Goal: Transaction & Acquisition: Purchase product/service

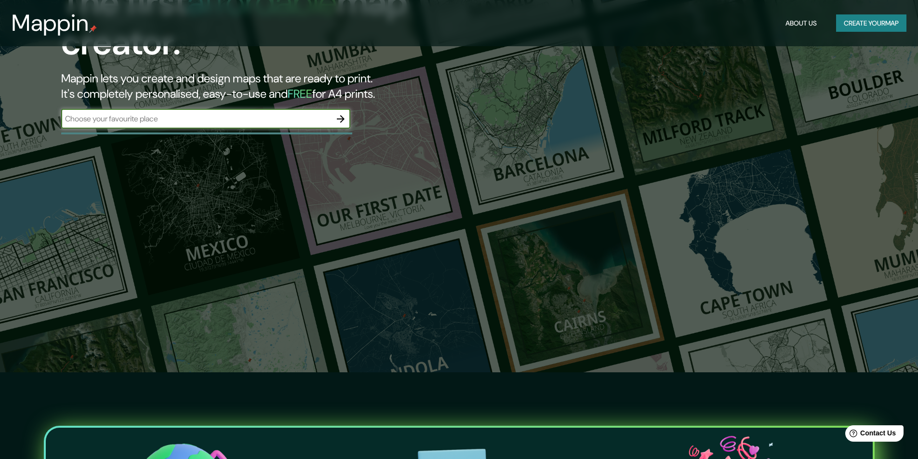
scroll to position [96, 0]
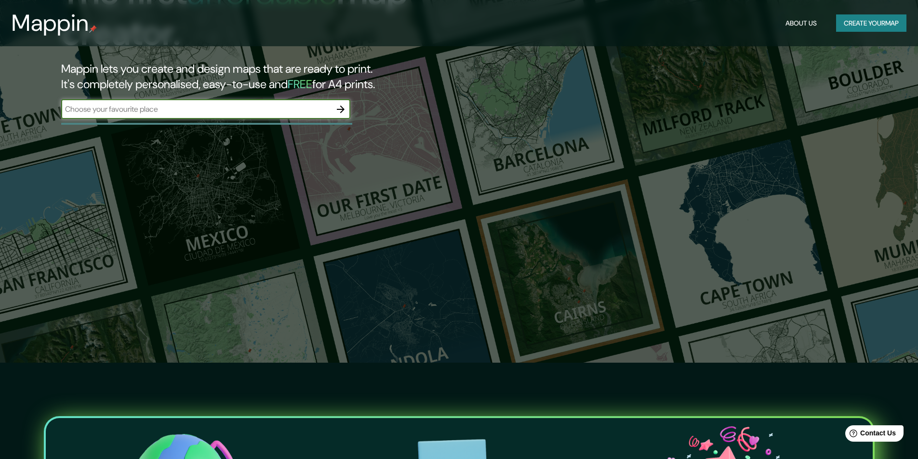
click at [269, 102] on div "​" at bounding box center [205, 109] width 289 height 19
type input "bolivia"
click at [342, 113] on icon "button" at bounding box center [341, 110] width 12 height 12
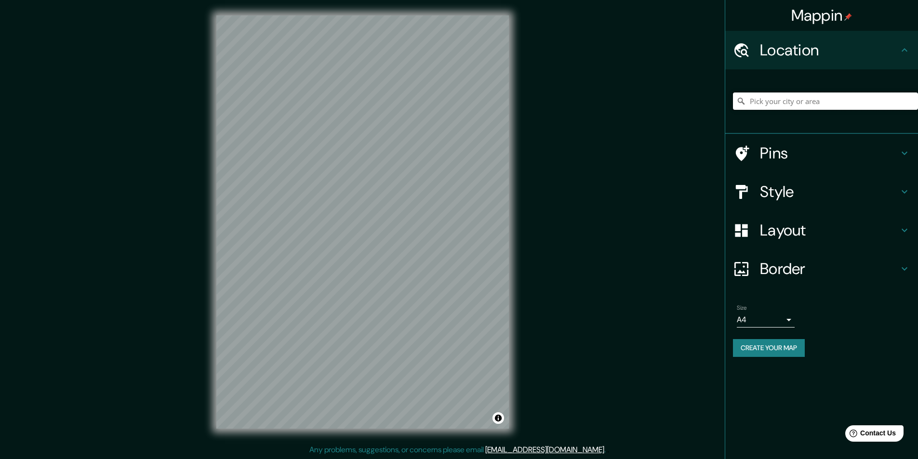
click at [773, 98] on input "Pick your city or area" at bounding box center [825, 100] width 185 height 17
click at [784, 192] on h4 "Style" at bounding box center [829, 191] width 139 height 19
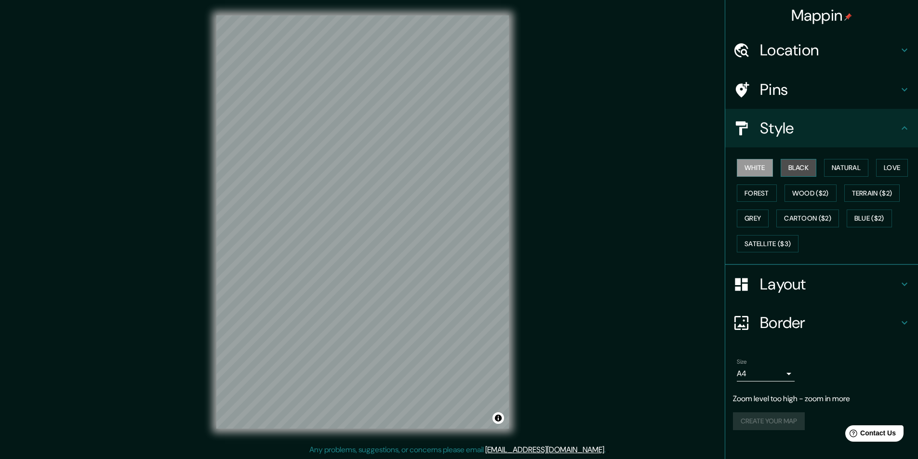
click at [799, 171] on button "Black" at bounding box center [798, 168] width 36 height 18
click at [845, 158] on div "White Black Natural Love Forest Wood ($2) Terrain ($2) Grey Cartoon ($2) Blue (…" at bounding box center [825, 205] width 185 height 101
click at [847, 164] on button "Natural" at bounding box center [846, 168] width 44 height 18
click at [871, 190] on button "Terrain ($2)" at bounding box center [872, 193] width 56 height 18
click at [805, 169] on button "Black" at bounding box center [798, 168] width 36 height 18
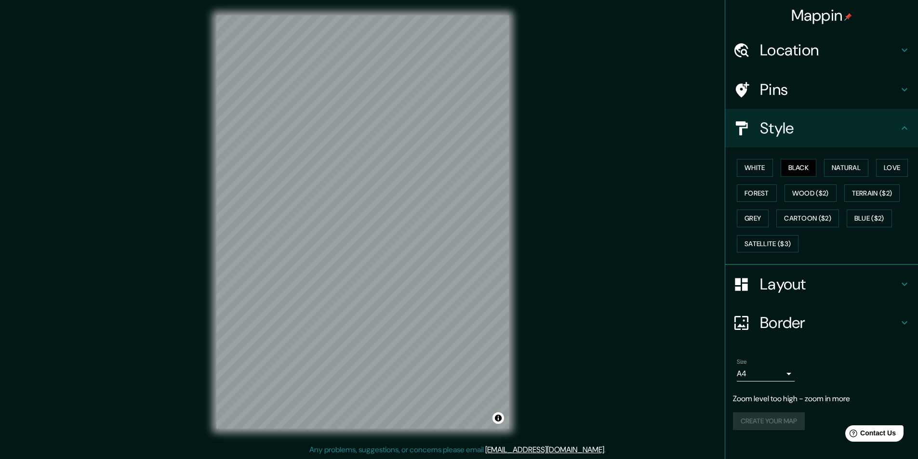
click at [822, 168] on div "White Black Natural Love Forest Wood ($2) Terrain ($2) Grey Cartoon ($2) Blue (…" at bounding box center [825, 205] width 185 height 101
click at [839, 168] on button "Natural" at bounding box center [846, 168] width 44 height 18
click at [754, 184] on button "Forest" at bounding box center [757, 193] width 40 height 18
click at [803, 197] on button "Wood ($2)" at bounding box center [810, 193] width 52 height 18
click at [802, 213] on button "Cartoon ($2)" at bounding box center [807, 219] width 63 height 18
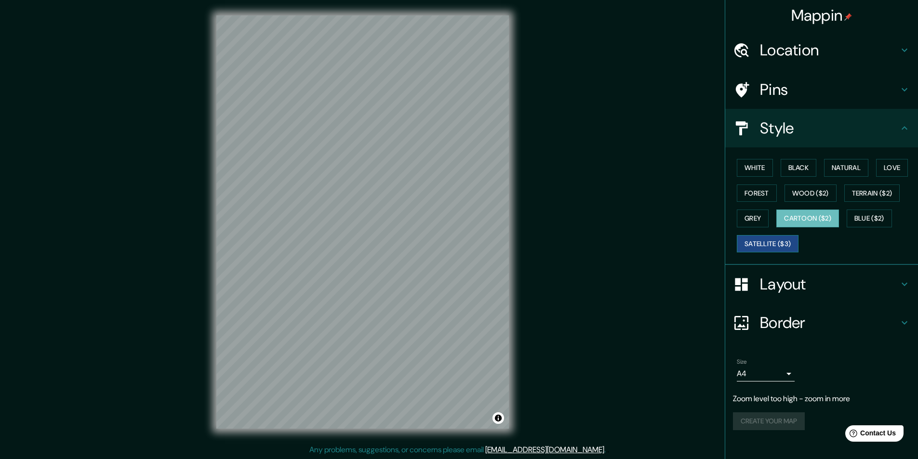
click at [750, 246] on button "Satellite ($3)" at bounding box center [768, 244] width 62 height 18
click at [746, 216] on button "Grey" at bounding box center [753, 219] width 32 height 18
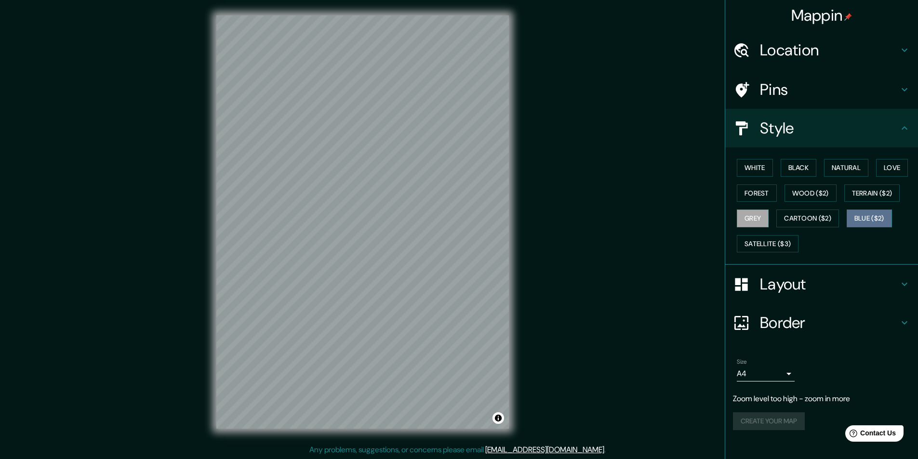
click at [892, 211] on button "Blue ($2)" at bounding box center [868, 219] width 45 height 18
click at [836, 169] on button "Natural" at bounding box center [846, 168] width 44 height 18
click at [778, 288] on h4 "Layout" at bounding box center [829, 284] width 139 height 19
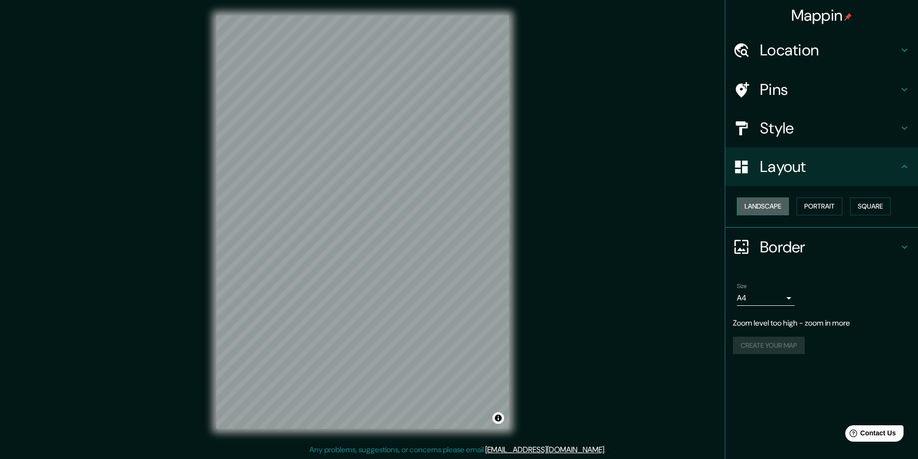
click at [768, 198] on button "Landscape" at bounding box center [763, 206] width 52 height 18
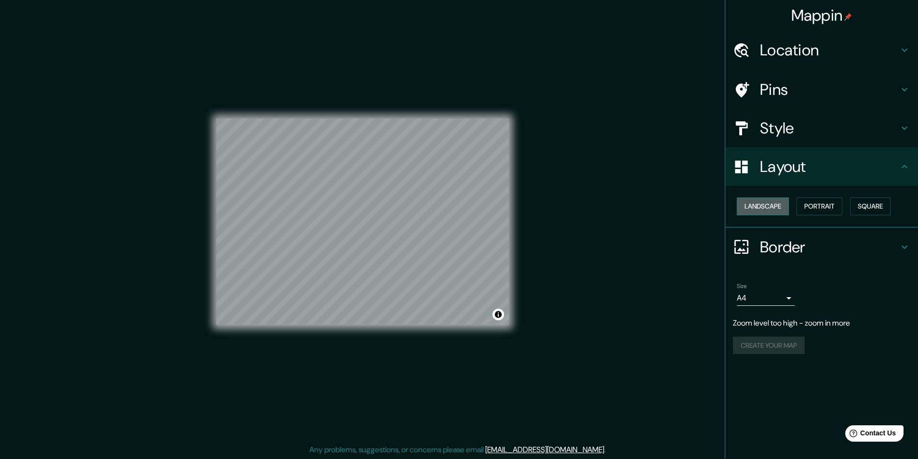
click at [773, 201] on button "Landscape" at bounding box center [763, 206] width 52 height 18
click at [819, 207] on button "Portrait" at bounding box center [819, 206] width 46 height 18
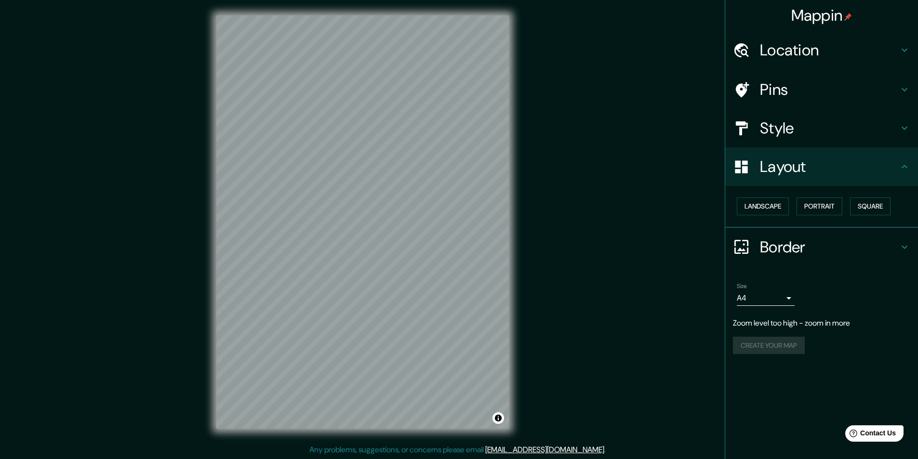
click at [845, 210] on div "Landscape Portrait Square" at bounding box center [825, 207] width 185 height 26
click at [862, 208] on button "Square" at bounding box center [870, 206] width 40 height 18
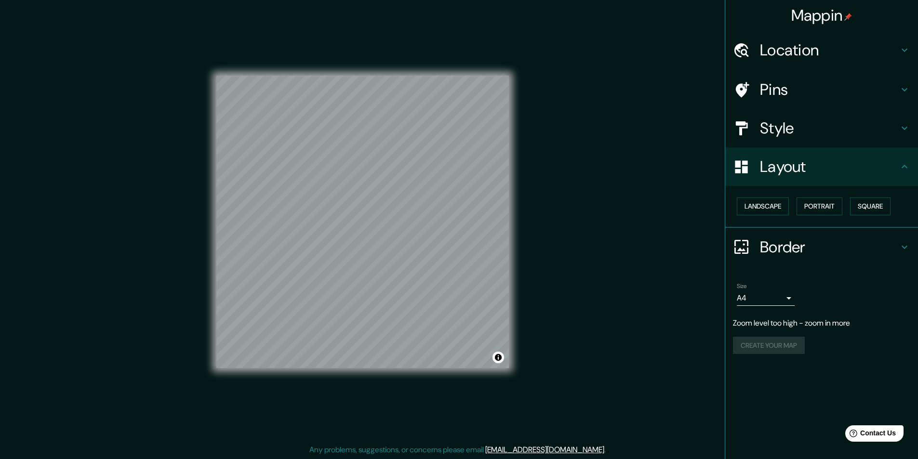
click at [777, 130] on h4 "Style" at bounding box center [829, 127] width 139 height 19
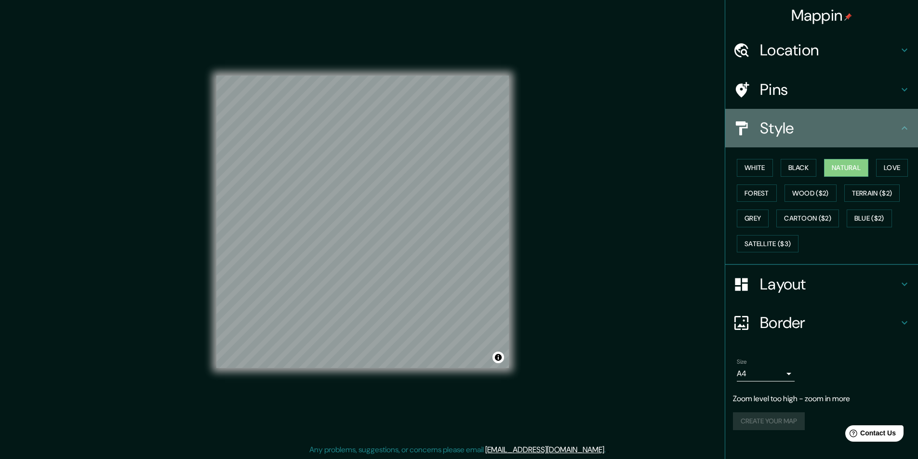
click at [777, 131] on h4 "Style" at bounding box center [829, 127] width 139 height 19
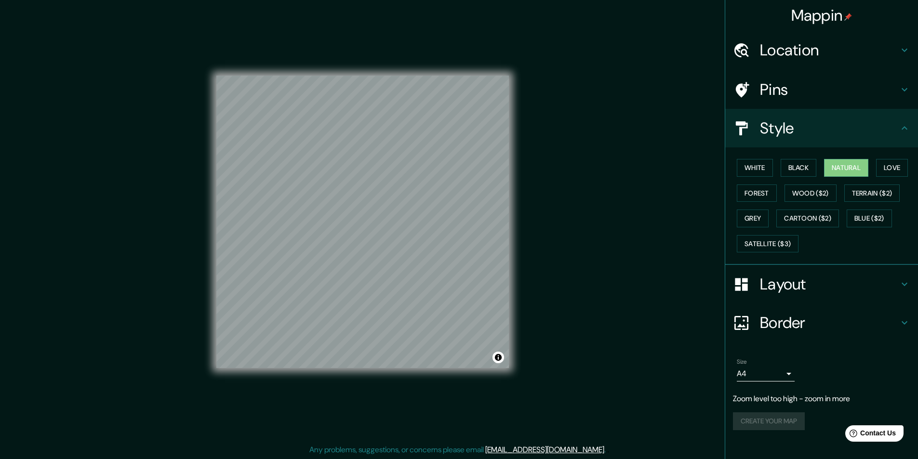
click at [786, 73] on div "Pins" at bounding box center [821, 89] width 193 height 39
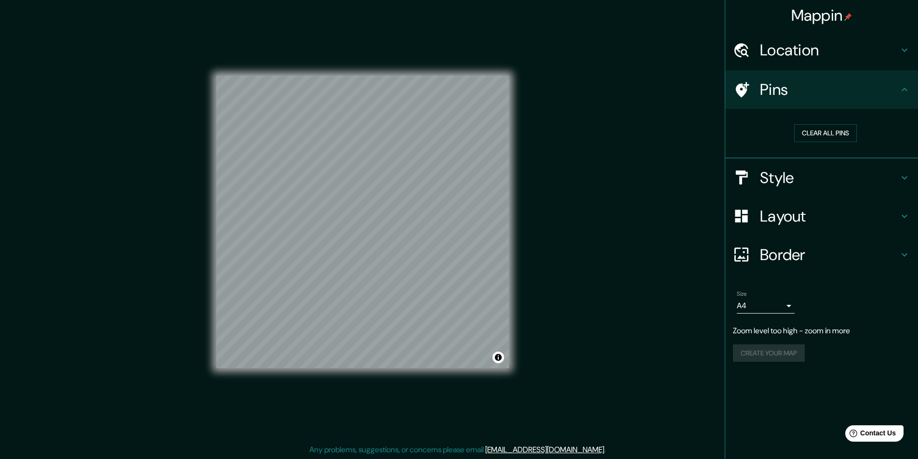
click at [786, 76] on div "Pins" at bounding box center [821, 89] width 193 height 39
click at [786, 53] on h4 "Location" at bounding box center [829, 49] width 139 height 19
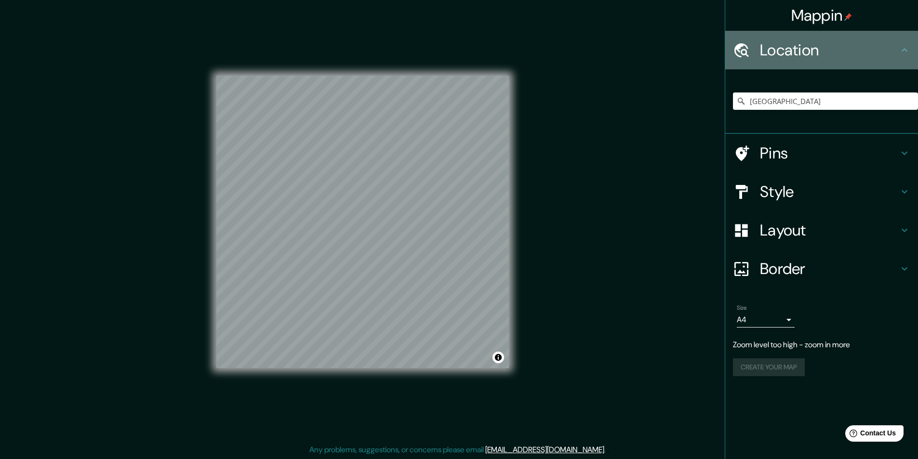
click at [786, 53] on h4 "Location" at bounding box center [829, 49] width 139 height 19
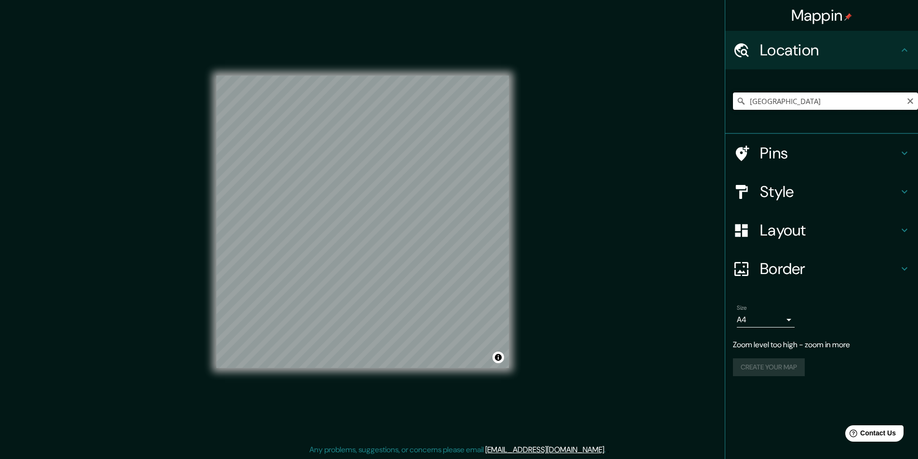
click at [818, 99] on input "Bolivia" at bounding box center [825, 100] width 185 height 17
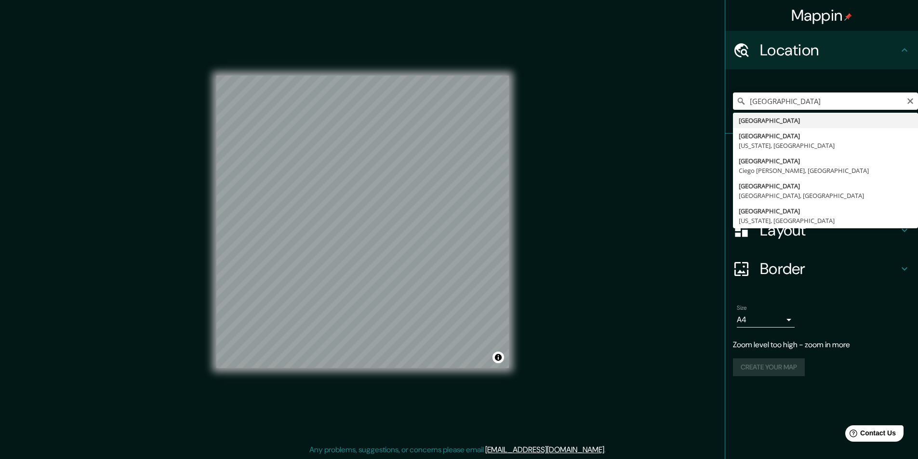
drag, startPoint x: 818, startPoint y: 99, endPoint x: 751, endPoint y: 105, distance: 67.2
click at [751, 105] on input "Bolivia" at bounding box center [825, 100] width 185 height 17
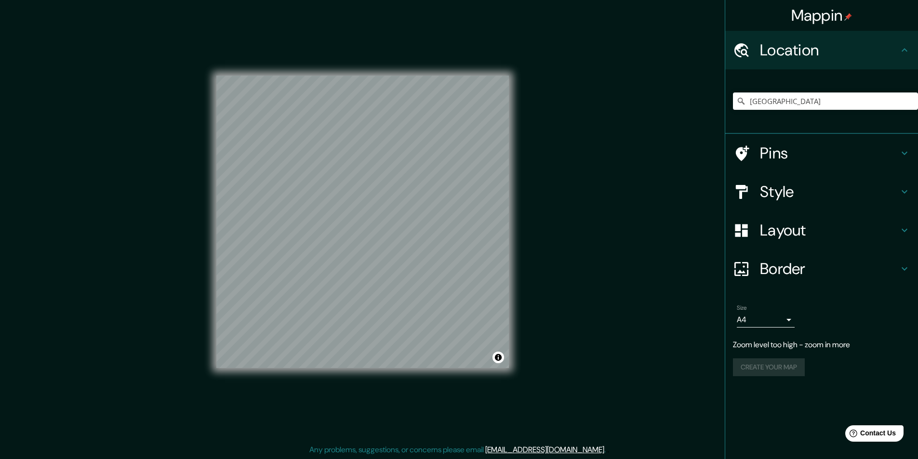
click at [792, 110] on div "Bolivia Bolivia Bolivia North Carolina, United States Bolivia Ciego de Ávila, C…" at bounding box center [825, 101] width 185 height 48
click at [789, 101] on input "Bolivia" at bounding box center [825, 100] width 185 height 17
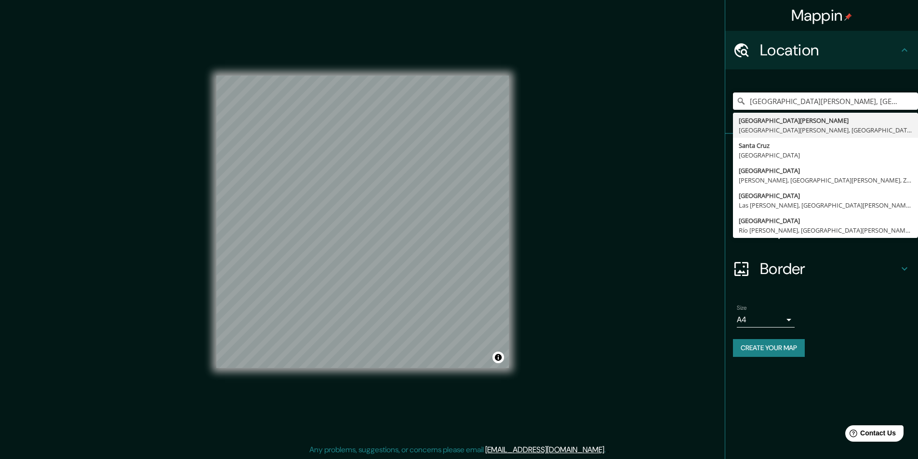
type input "Santa Cruz de la Sierra, Santa Cruz, Bolivia"
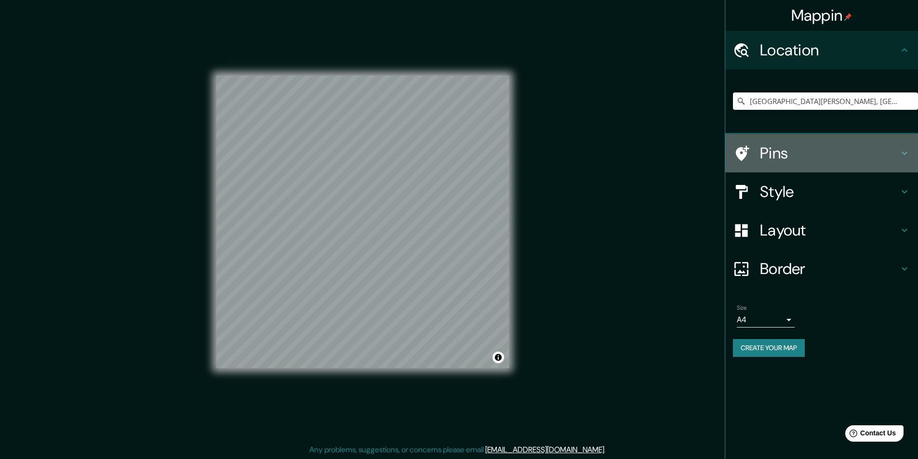
click at [837, 158] on h4 "Pins" at bounding box center [829, 153] width 139 height 19
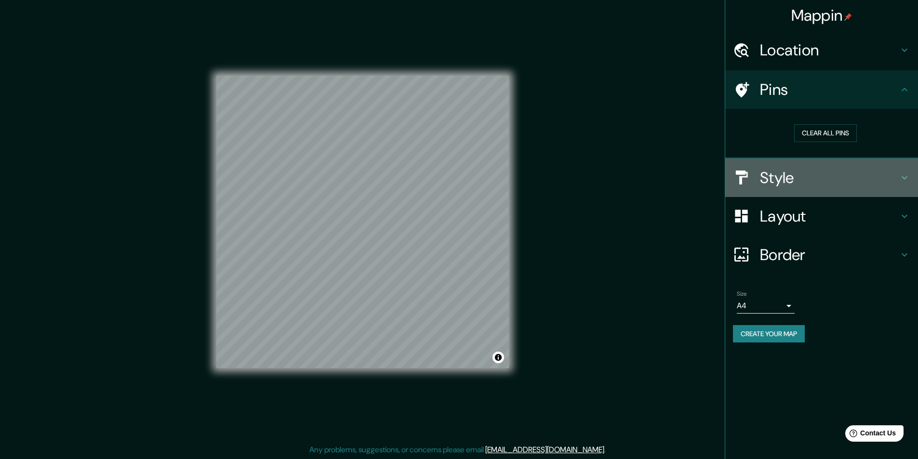
click at [807, 177] on h4 "Style" at bounding box center [829, 177] width 139 height 19
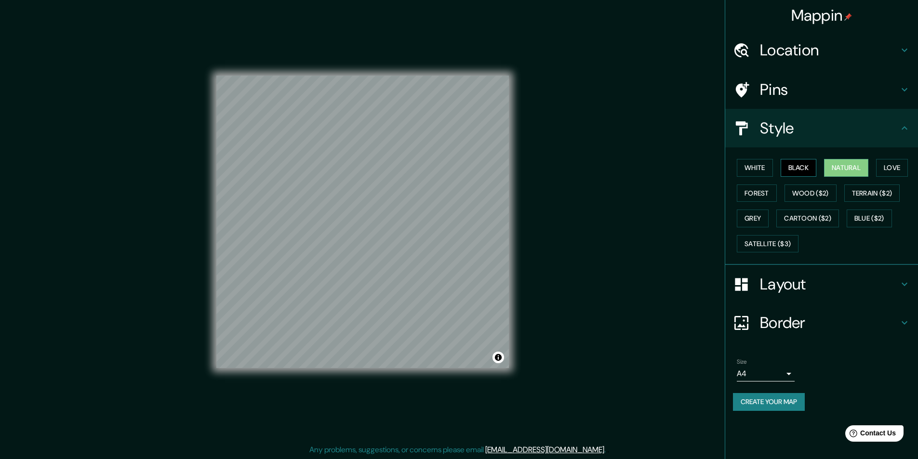
drag, startPoint x: 790, startPoint y: 156, endPoint x: 803, endPoint y: 168, distance: 18.1
click at [790, 157] on div "White Black Natural Love Forest Wood ($2) Terrain ($2) Grey Cartoon ($2) Blue (…" at bounding box center [825, 205] width 185 height 101
click at [803, 168] on button "Black" at bounding box center [798, 168] width 36 height 18
click at [798, 191] on button "Wood ($2)" at bounding box center [810, 193] width 52 height 18
click at [812, 213] on button "Cartoon ($2)" at bounding box center [807, 219] width 63 height 18
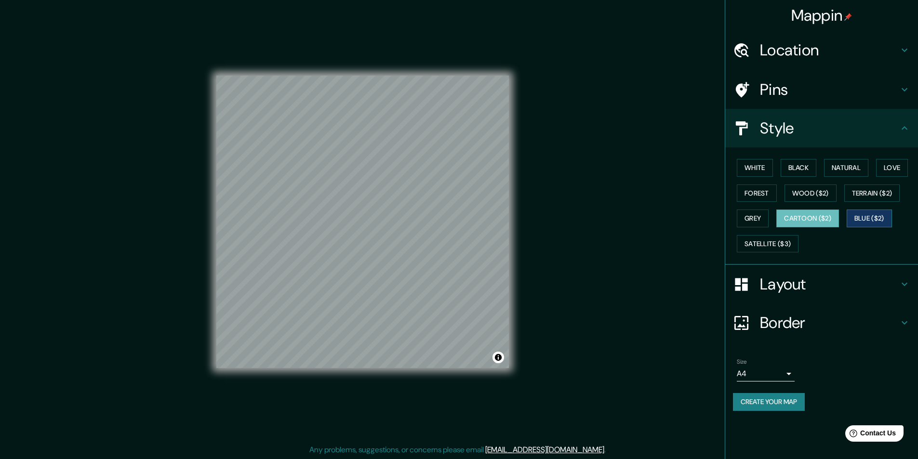
click at [868, 220] on button "Blue ($2)" at bounding box center [868, 219] width 45 height 18
click at [857, 168] on button "Natural" at bounding box center [846, 168] width 44 height 18
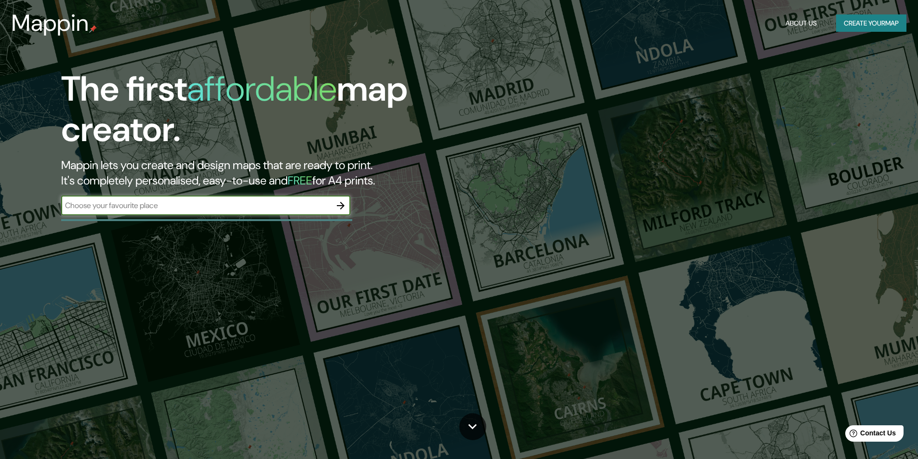
click at [185, 209] on input "text" at bounding box center [196, 205] width 270 height 11
type input "bolivia"
click at [344, 211] on icon "button" at bounding box center [341, 206] width 12 height 12
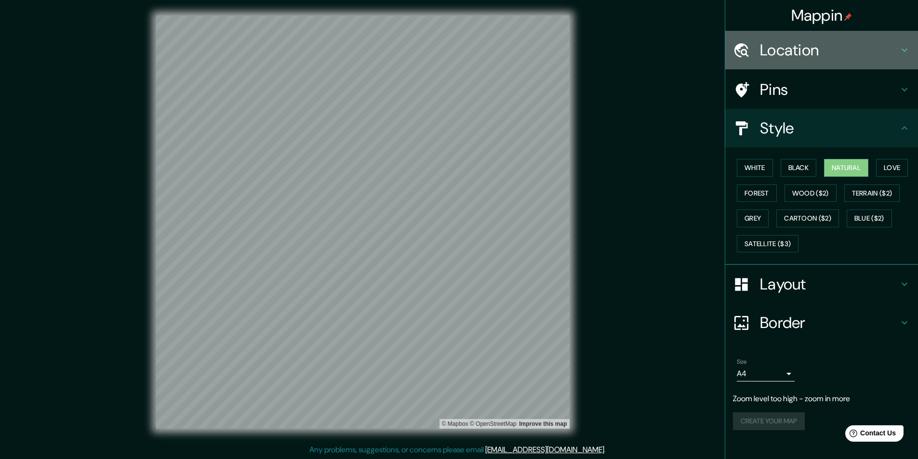
click at [826, 51] on h4 "Location" at bounding box center [829, 49] width 139 height 19
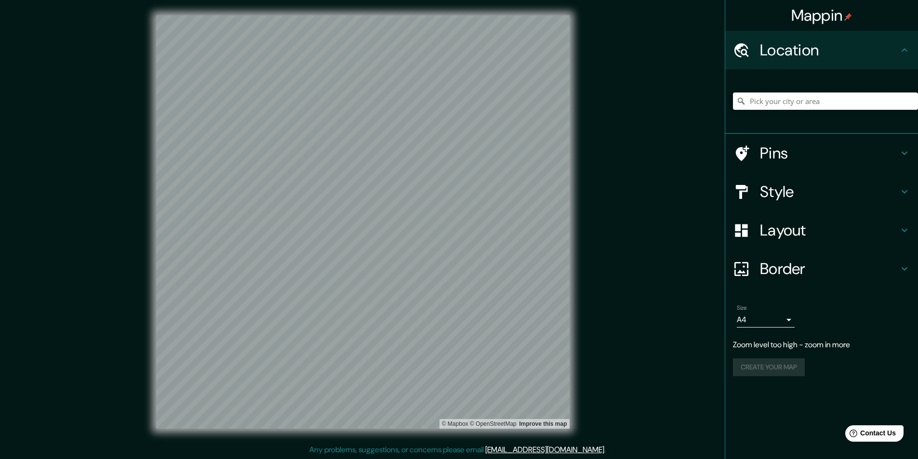
click at [811, 105] on input "Pick your city or area" at bounding box center [825, 100] width 185 height 17
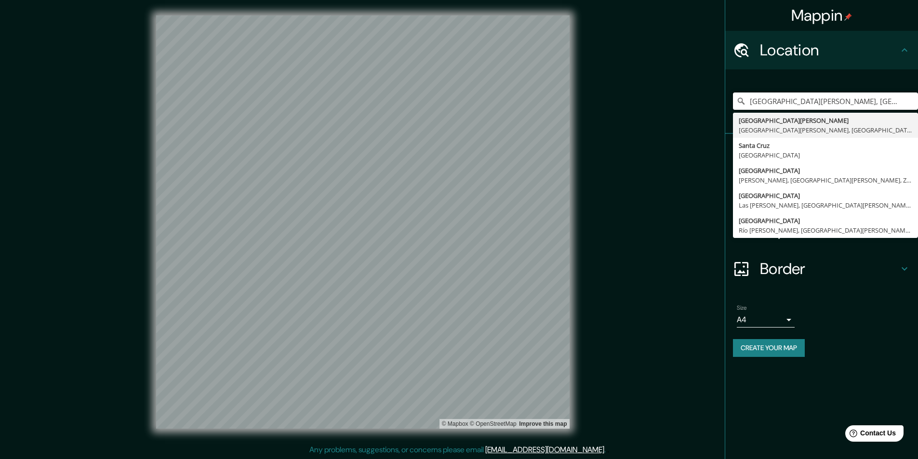
type input "Santa Cruz de la Sierra, Santa Cruz, Bolivia"
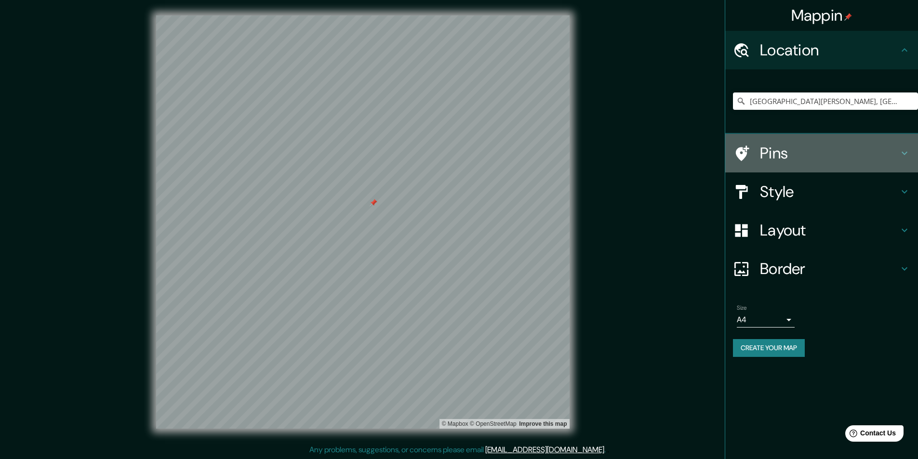
click at [825, 142] on div "Pins" at bounding box center [821, 153] width 193 height 39
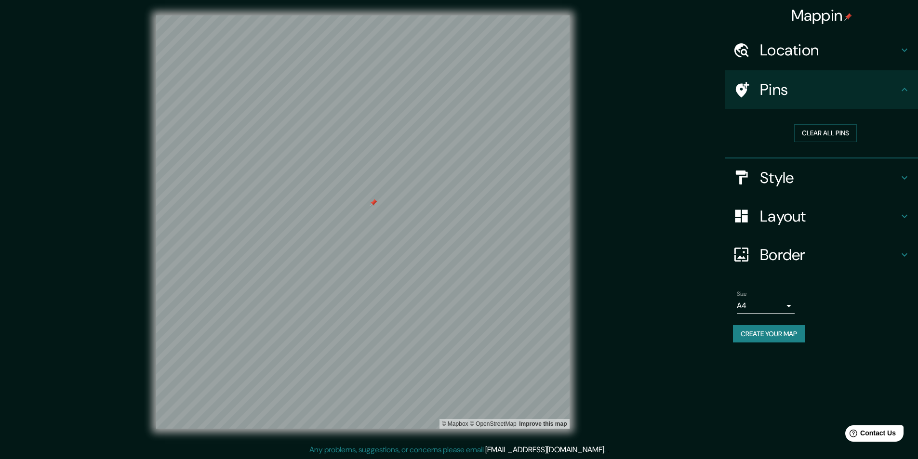
click at [796, 182] on h4 "Style" at bounding box center [829, 177] width 139 height 19
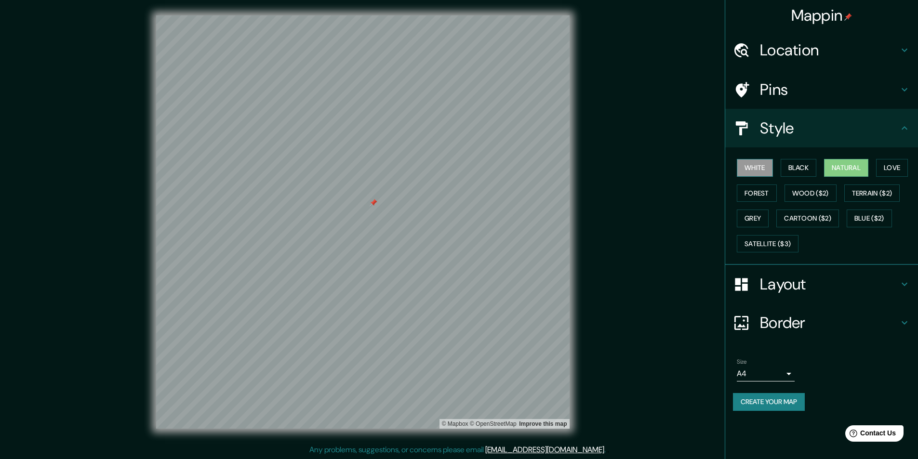
click at [759, 169] on button "White" at bounding box center [755, 168] width 36 height 18
click at [766, 193] on button "Forest" at bounding box center [757, 193] width 40 height 18
click at [757, 213] on button "Grey" at bounding box center [753, 219] width 32 height 18
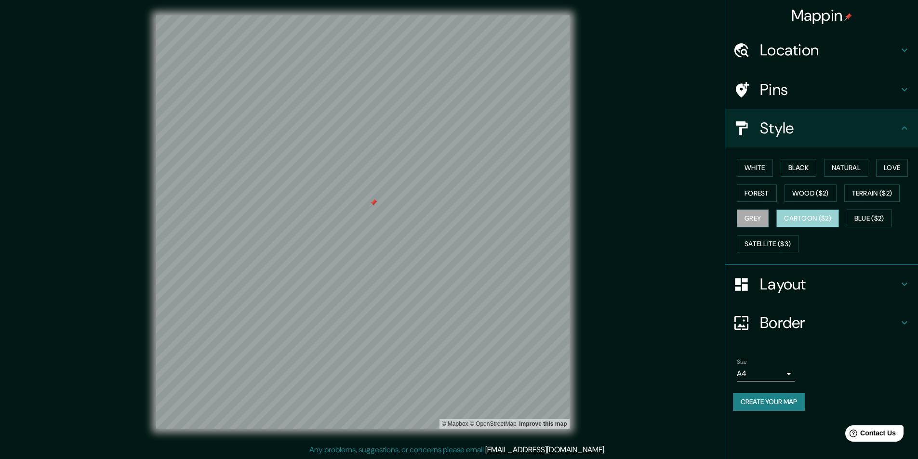
click at [804, 215] on button "Cartoon ($2)" at bounding box center [807, 219] width 63 height 18
click at [802, 196] on button "Wood ($2)" at bounding box center [810, 193] width 52 height 18
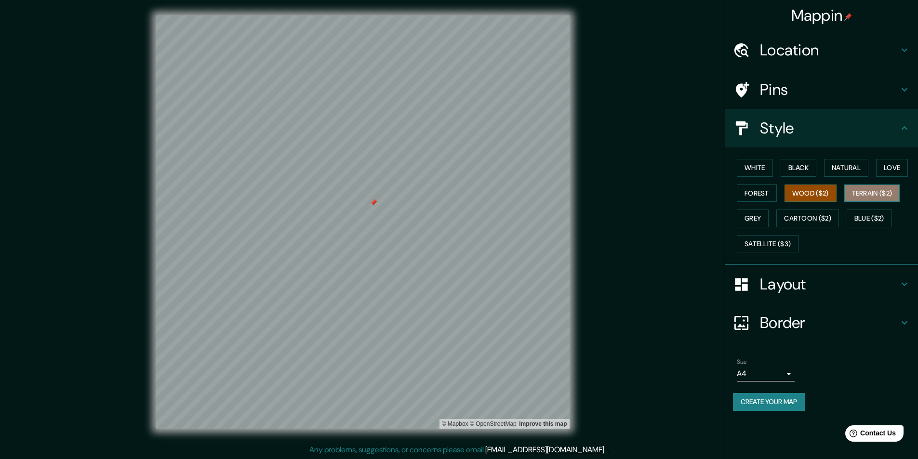
click at [886, 188] on button "Terrain ($2)" at bounding box center [872, 193] width 56 height 18
click at [882, 211] on button "Blue ($2)" at bounding box center [868, 219] width 45 height 18
